Goal: Check status: Check status

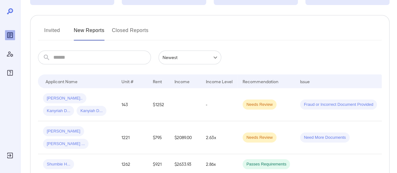
scroll to position [94, 0]
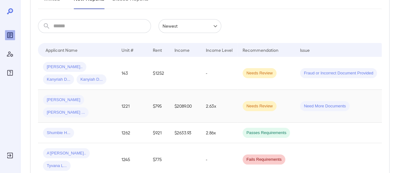
click at [105, 97] on div "Alejandro J... Gregorio ..." at bounding box center [77, 106] width 68 height 23
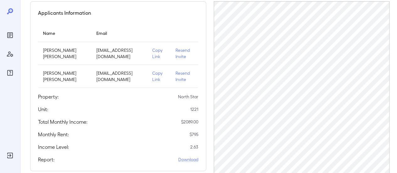
scroll to position [125, 0]
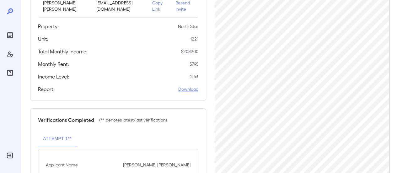
click at [184, 92] on link "Download" at bounding box center [188, 89] width 20 height 6
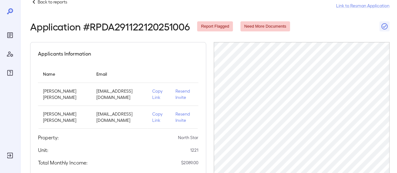
scroll to position [0, 0]
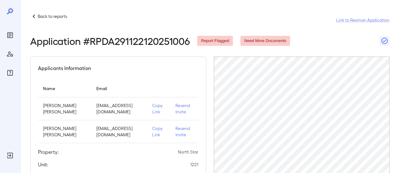
click at [51, 15] on p "Back to reports" at bounding box center [52, 16] width 29 height 6
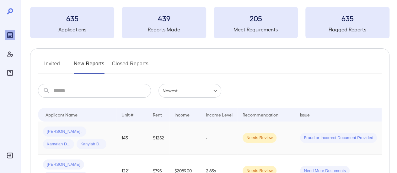
scroll to position [63, 0]
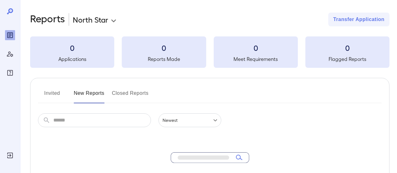
scroll to position [63, 0]
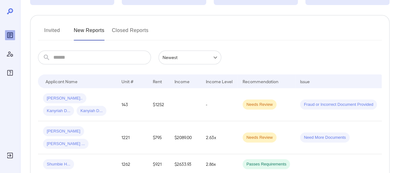
click at [54, 29] on button "Invited" at bounding box center [52, 32] width 28 height 15
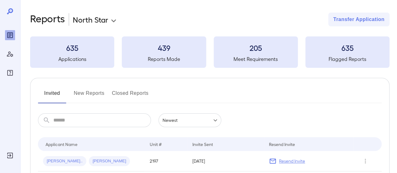
click at [61, 120] on input "text" at bounding box center [101, 120] width 97 height 14
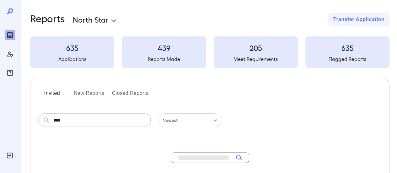
type input "****"
click at [85, 90] on button "New Reports" at bounding box center [89, 95] width 31 height 15
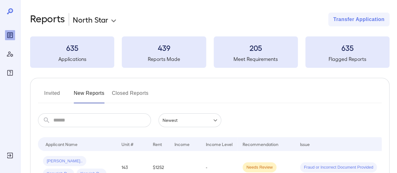
click at [87, 124] on input "text" at bounding box center [101, 120] width 97 height 14
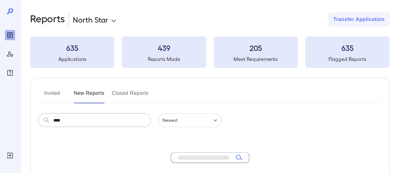
scroll to position [94, 0]
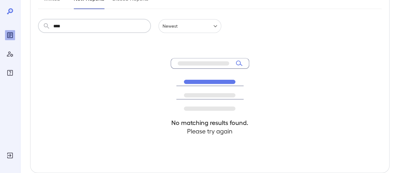
type input "****"
